Goal: Contribute content: Contribute content

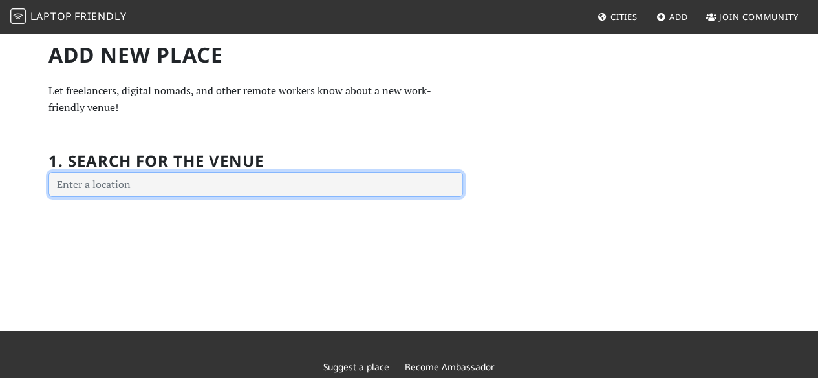
click at [138, 184] on input "text" at bounding box center [256, 185] width 415 height 26
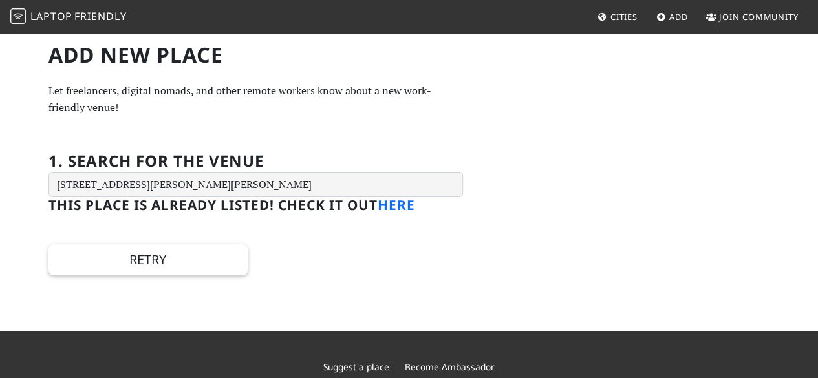
click at [391, 207] on link "here" at bounding box center [397, 205] width 38 height 18
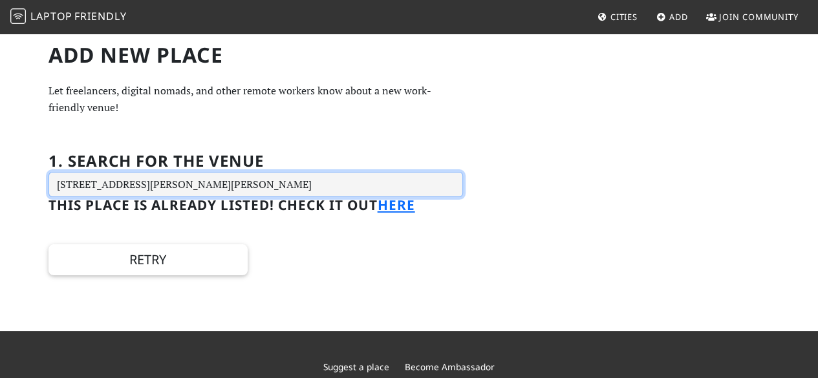
drag, startPoint x: 415, startPoint y: 192, endPoint x: 12, endPoint y: 166, distance: 403.3
click at [12, 166] on div "Add new Place Let freelancers, digital nomads, and other remote workers know ab…" at bounding box center [409, 181] width 818 height 299
drag, startPoint x: 376, startPoint y: 183, endPoint x: 0, endPoint y: 135, distance: 379.0
click at [0, 135] on div "Add new Place Let freelancers, digital nomads, and other remote workers know ab…" at bounding box center [409, 181] width 818 height 299
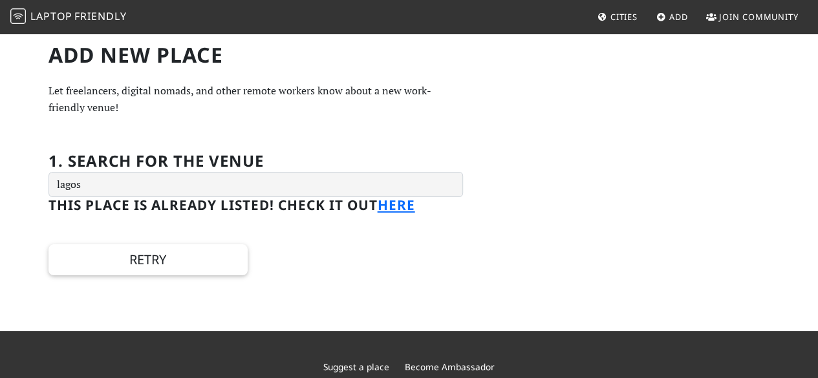
click at [437, 135] on div "Add new Place Let freelancers, digital nomads, and other remote workers know ab…" at bounding box center [256, 160] width 430 height 234
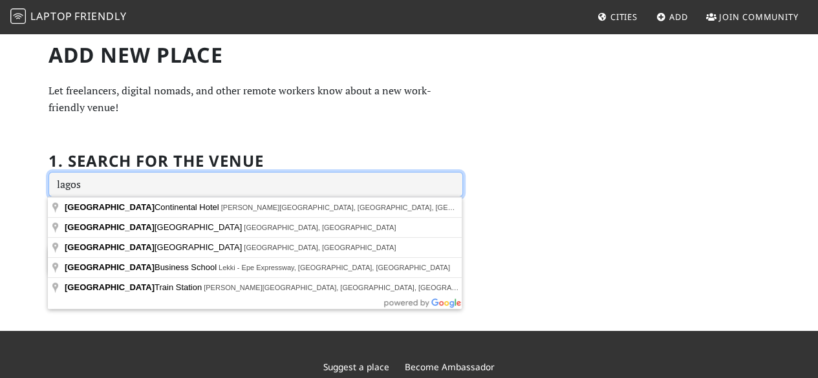
drag, startPoint x: 87, startPoint y: 188, endPoint x: 9, endPoint y: 181, distance: 78.0
click at [9, 181] on div "Add new Place Let freelancers, digital nomads, and other remote workers know ab…" at bounding box center [409, 181] width 818 height 299
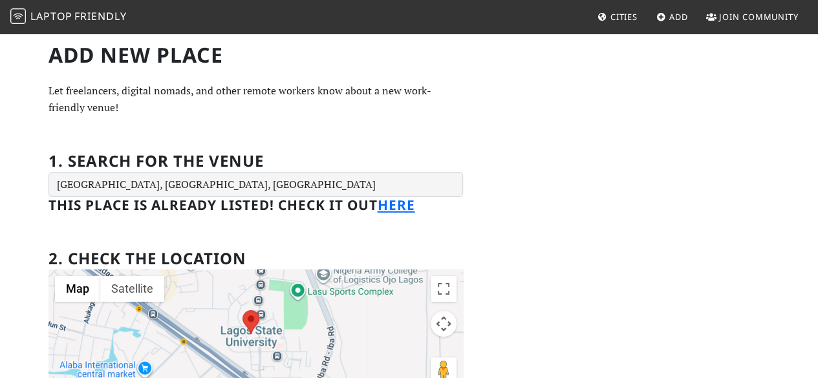
click at [327, 155] on div "1. Search for the venue Lagos State University, Lasu Main Road, Lagos, Nigeria" at bounding box center [256, 167] width 415 height 61
click at [95, 61] on h1 "Add new Place" at bounding box center [256, 55] width 415 height 25
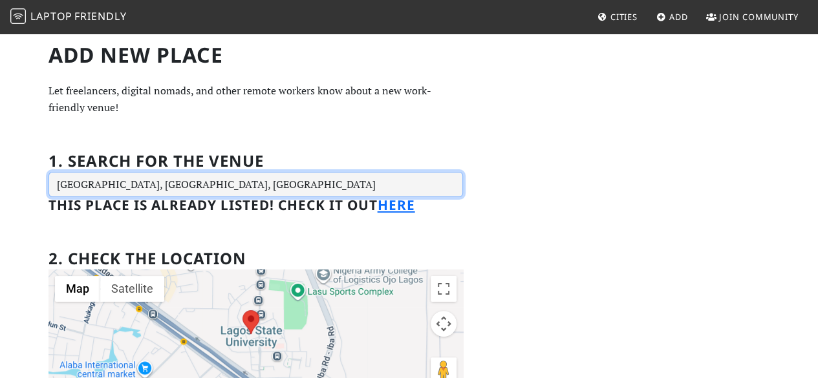
drag, startPoint x: 312, startPoint y: 184, endPoint x: 21, endPoint y: 181, distance: 291.8
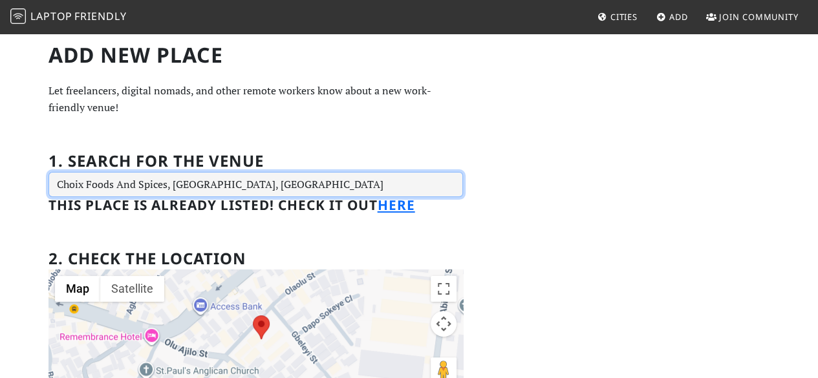
drag, startPoint x: 245, startPoint y: 187, endPoint x: 86, endPoint y: 179, distance: 158.7
click at [86, 179] on input "Choix Foods And Spices, Lagos, Nigeria" at bounding box center [256, 185] width 415 height 26
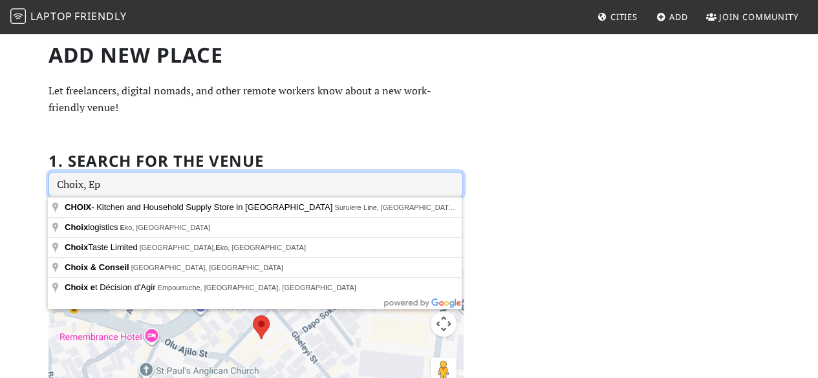
type input "Choix, Epe"
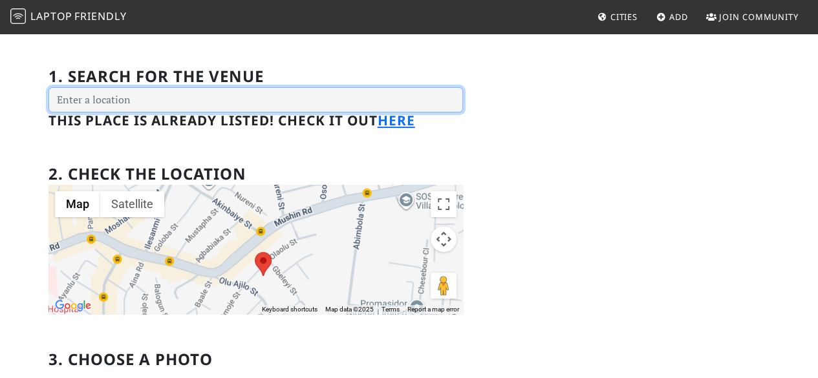
scroll to position [65, 0]
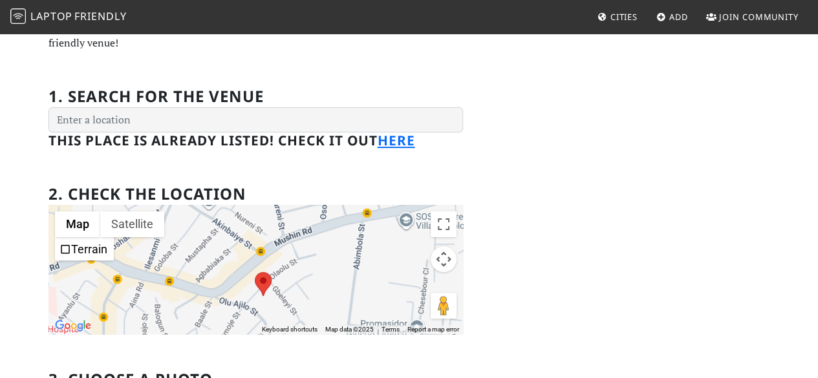
click at [336, 180] on div "2. Check the location ← Move left → Move right ↑ Move up ↓ Move down + Zoom in …" at bounding box center [256, 252] width 415 height 165
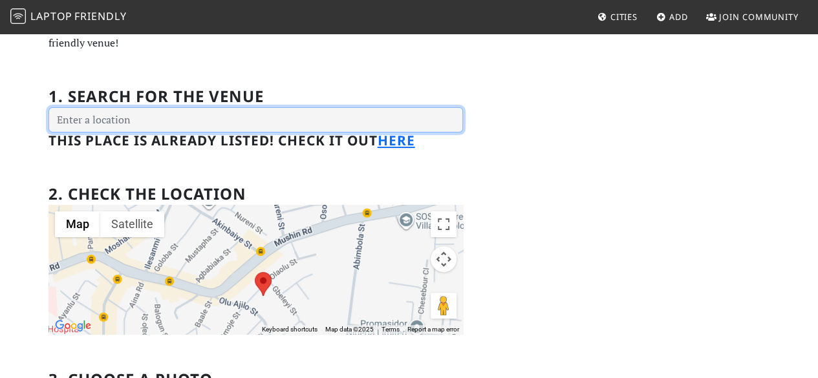
click at [101, 124] on input "text" at bounding box center [256, 120] width 415 height 26
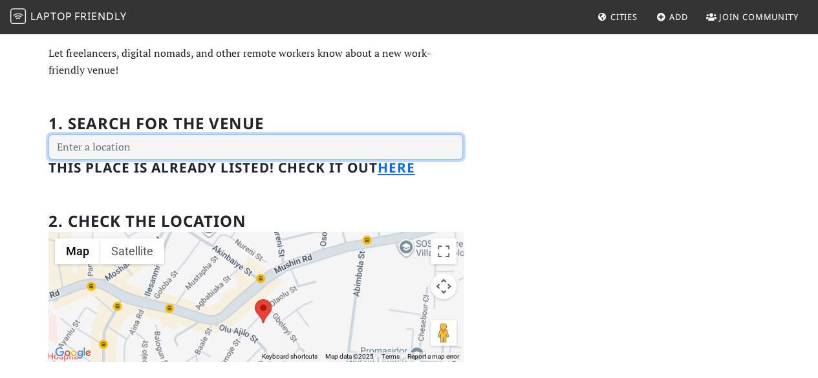
scroll to position [0, 0]
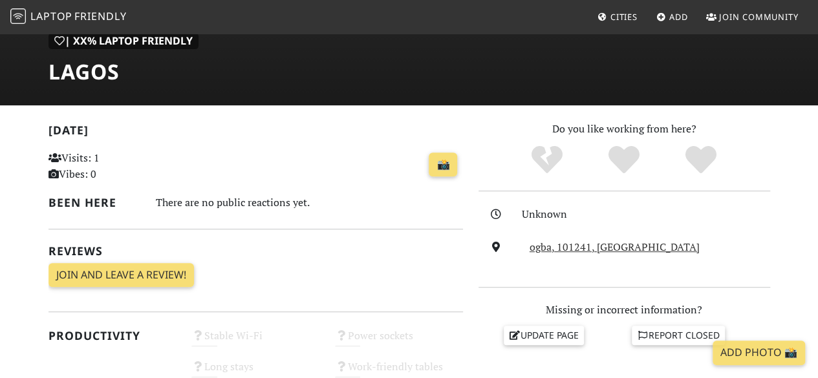
scroll to position [194, 0]
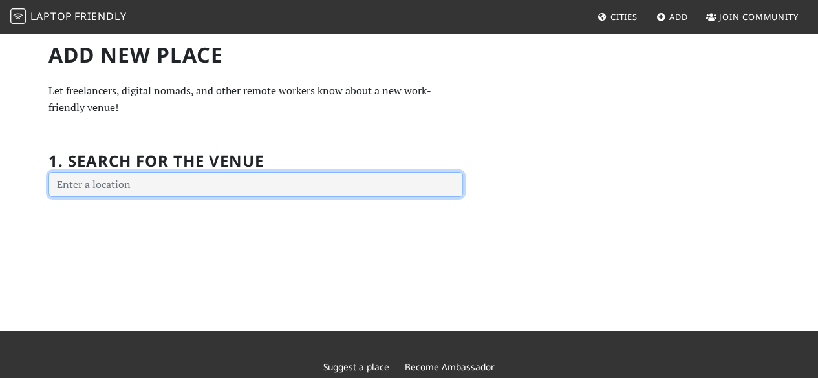
click at [151, 175] on input "text" at bounding box center [256, 185] width 415 height 26
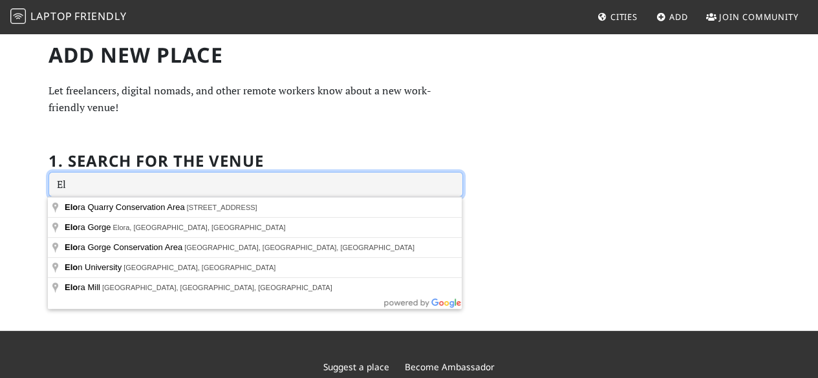
type input "E"
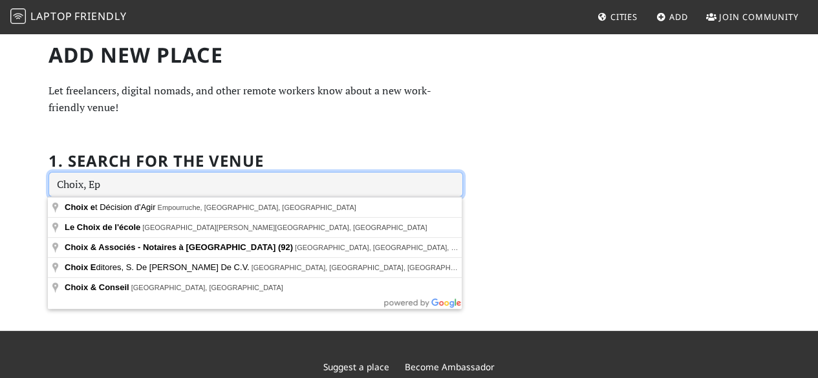
type input "Choix, Epe"
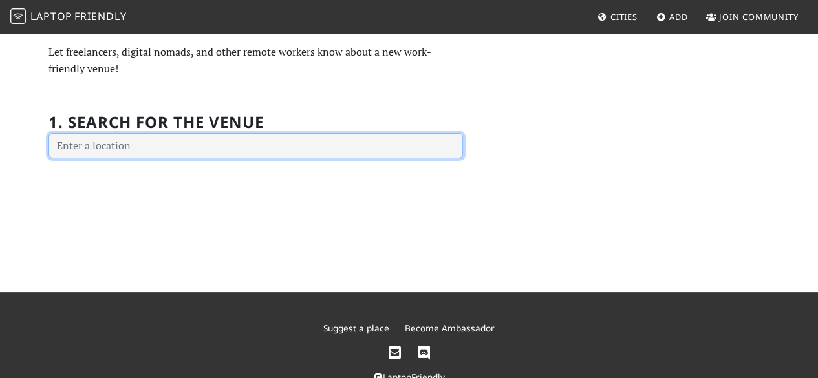
scroll to position [9, 0]
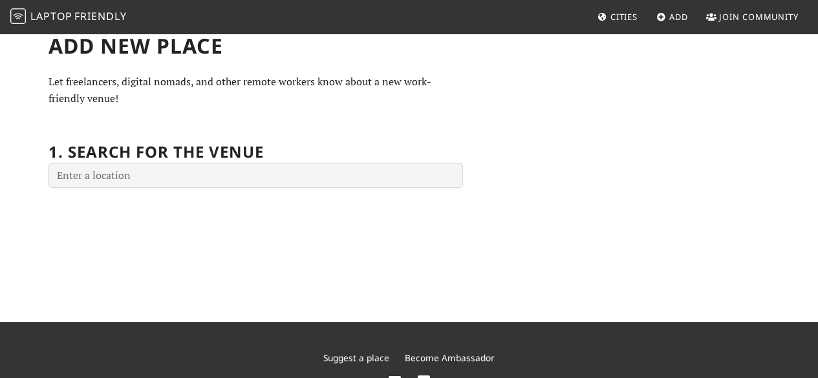
click at [666, 16] on link "Add" at bounding box center [673, 16] width 42 height 23
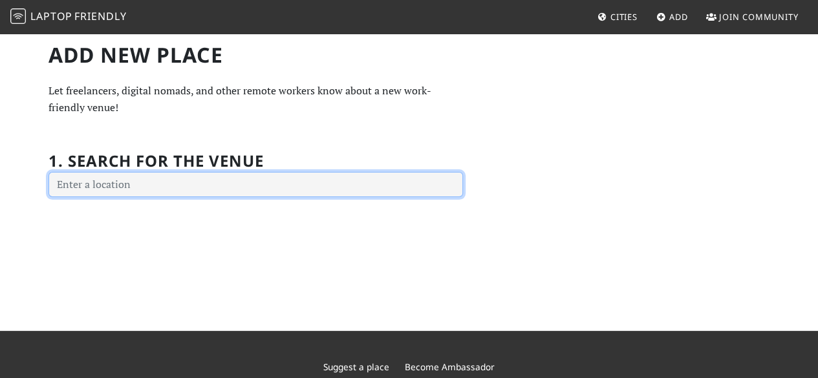
click at [130, 187] on input "text" at bounding box center [256, 185] width 415 height 26
type input "Choix Laundry and Cleaning, [GEOGRAPHIC_DATA], [GEOGRAPHIC_DATA]"
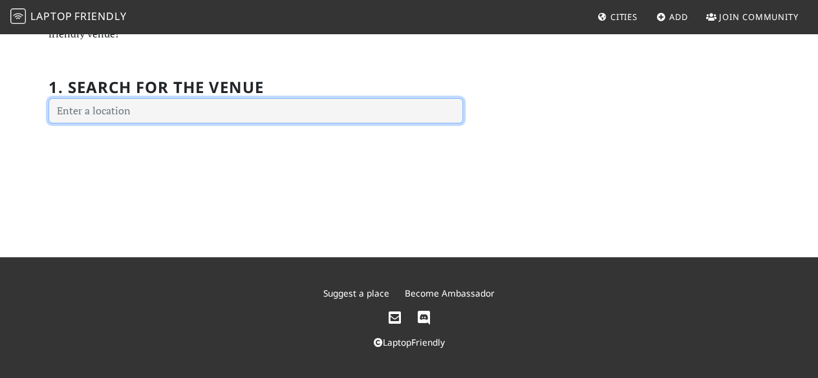
click at [230, 117] on input "text" at bounding box center [256, 111] width 415 height 26
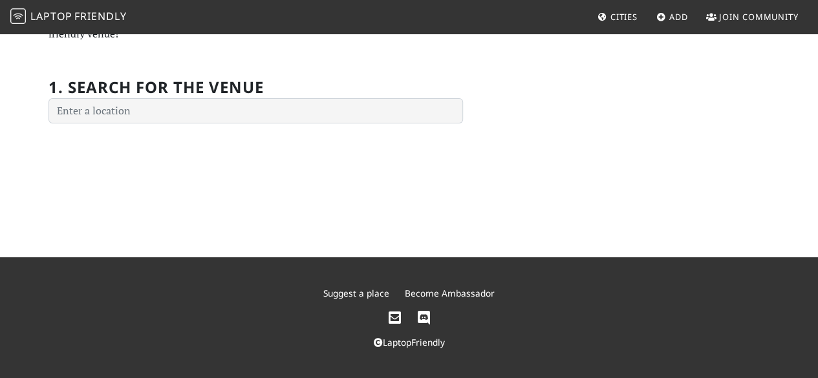
click at [208, 175] on div "Add new Place Let freelancers, digital nomads, and other remote workers know ab…" at bounding box center [409, 108] width 818 height 299
click at [672, 16] on span "Add" at bounding box center [679, 17] width 19 height 12
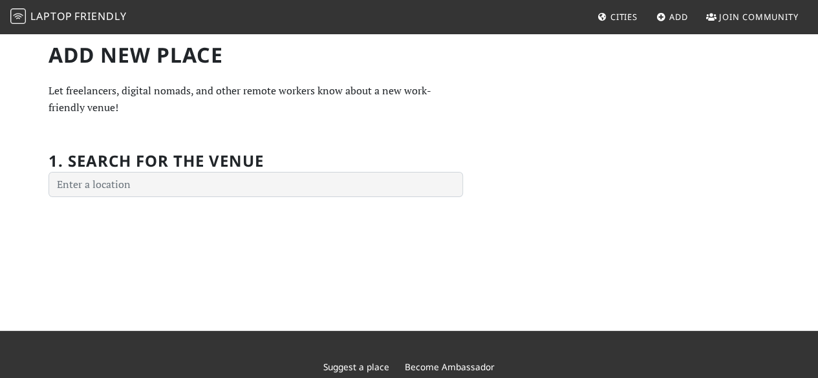
click at [615, 16] on span "Cities" at bounding box center [624, 17] width 27 height 12
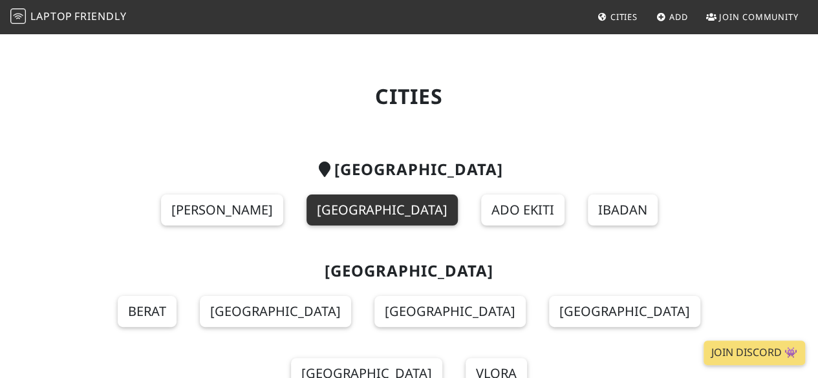
click at [379, 206] on link "Lagos" at bounding box center [382, 210] width 151 height 31
